Goal: Information Seeking & Learning: Learn about a topic

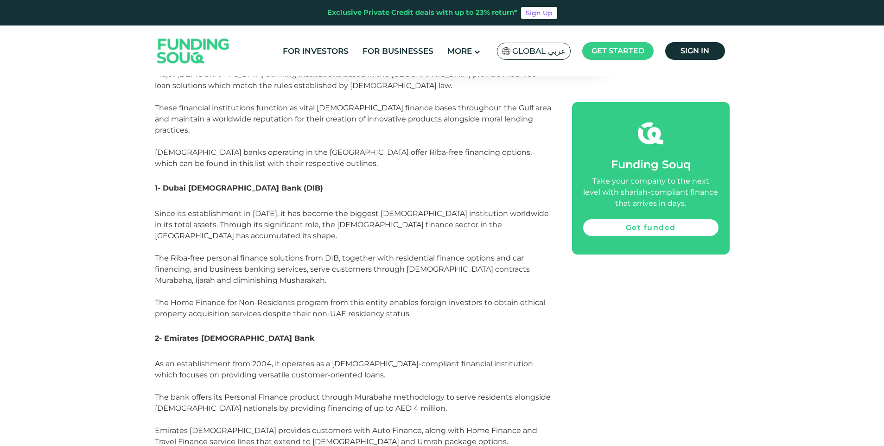
scroll to position [1576, 0]
click at [183, 184] on span "1- Dubai [DEMOGRAPHIC_DATA] Bank (DIB)" at bounding box center [239, 188] width 168 height 9
drag, startPoint x: 183, startPoint y: 166, endPoint x: 173, endPoint y: 167, distance: 10.3
click at [173, 184] on span "1- Dubai [DEMOGRAPHIC_DATA] Bank (DIB)" at bounding box center [239, 188] width 168 height 9
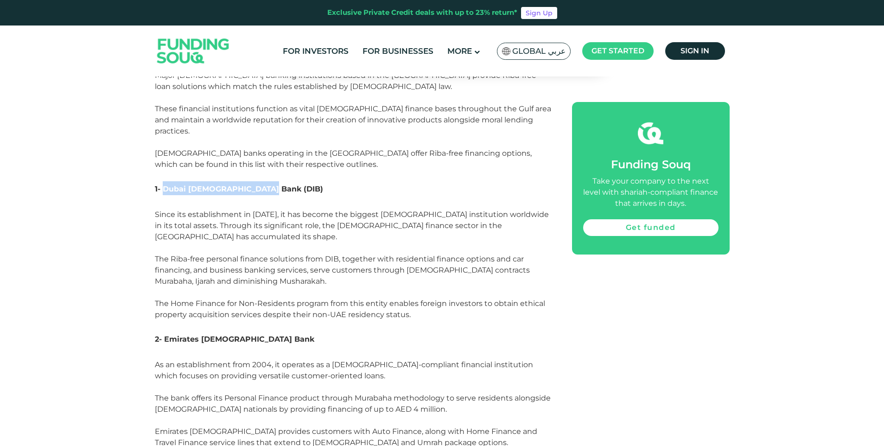
drag, startPoint x: 164, startPoint y: 168, endPoint x: 286, endPoint y: 168, distance: 122.4
click at [286, 181] on h3 "1- Dubai [DEMOGRAPHIC_DATA] Bank (DIB)" at bounding box center [353, 195] width 396 height 28
copy span "Dubai [DEMOGRAPHIC_DATA] Bank (DIB)"
